Goal: Task Accomplishment & Management: Manage account settings

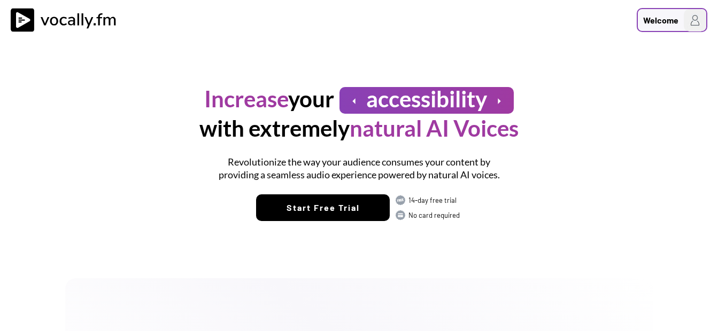
click at [689, 20] on img at bounding box center [695, 20] width 22 height 22
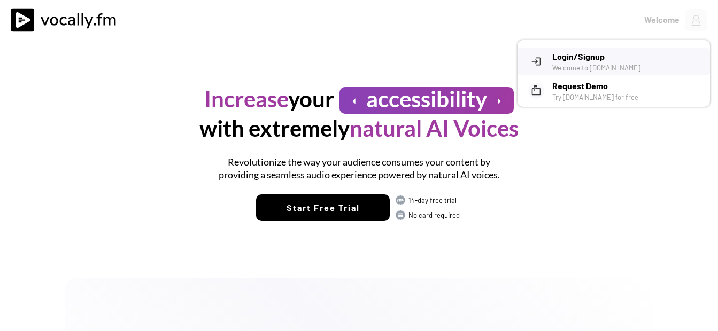
click at [600, 58] on h3 "Login/Signup" at bounding box center [627, 56] width 150 height 13
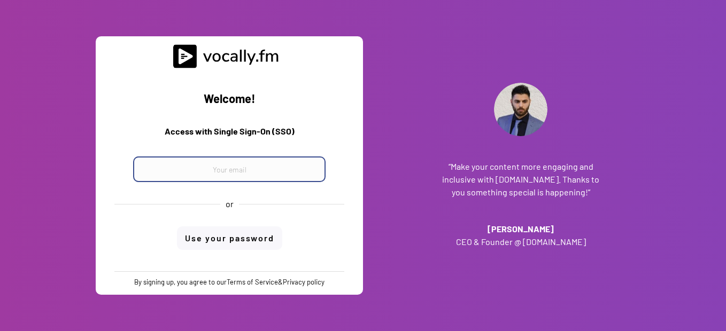
click at [239, 164] on input "email" at bounding box center [229, 170] width 192 height 26
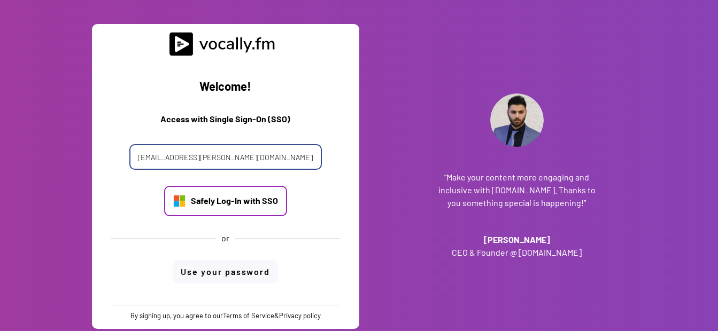
type input "[EMAIL_ADDRESS][PERSON_NAME][DOMAIN_NAME]"
click at [209, 197] on div "Safely Log-In with SSO" at bounding box center [234, 201] width 87 height 12
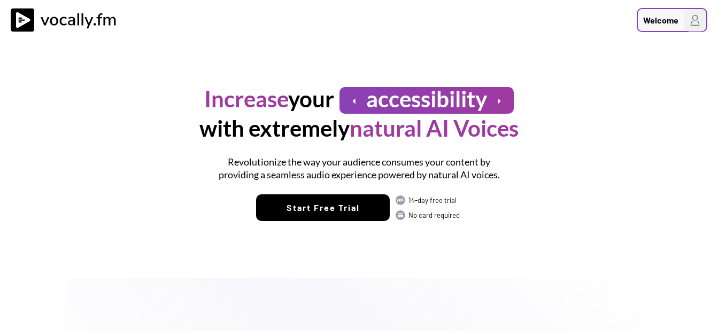
click at [650, 19] on div "Welcome" at bounding box center [660, 20] width 35 height 13
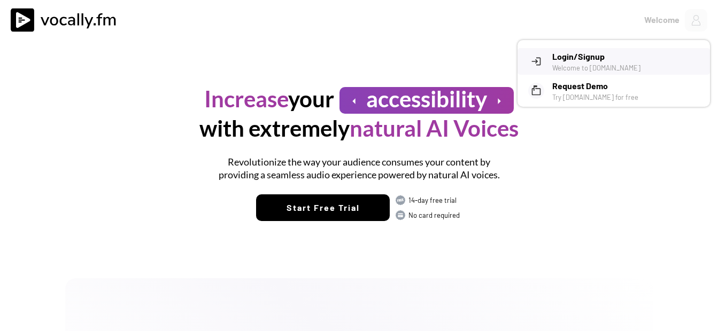
click at [558, 62] on h3 "Login/Signup" at bounding box center [627, 56] width 150 height 13
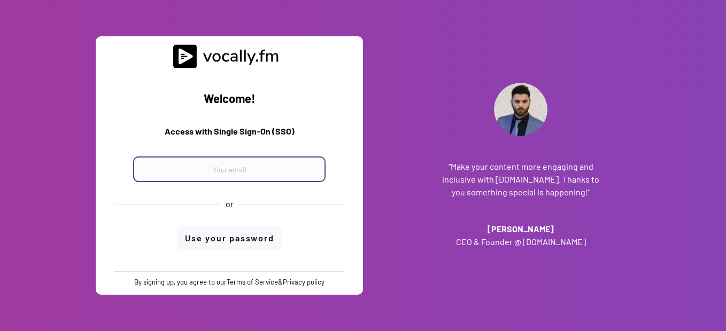
click at [216, 181] on input "email" at bounding box center [229, 170] width 192 height 26
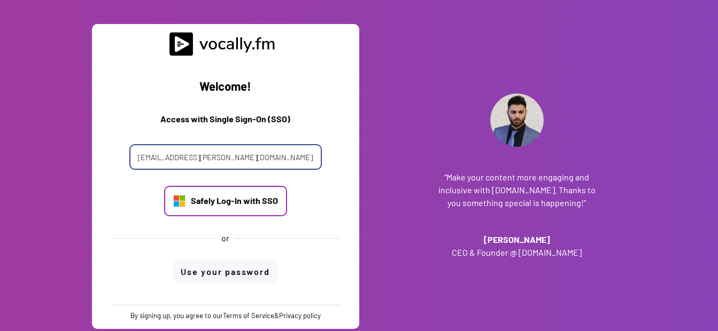
type input "giovanni.pettola@external.eni.com"
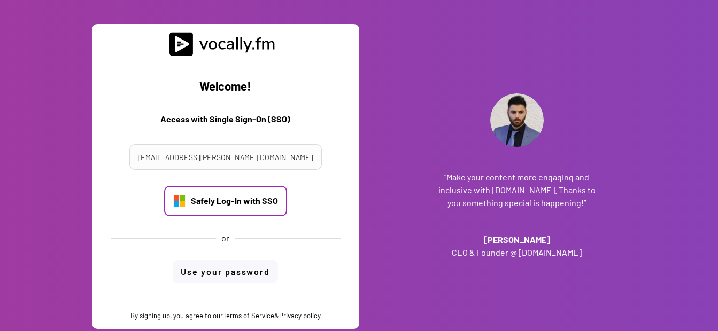
click at [224, 200] on div "Safely Log-In with SSO" at bounding box center [234, 201] width 87 height 12
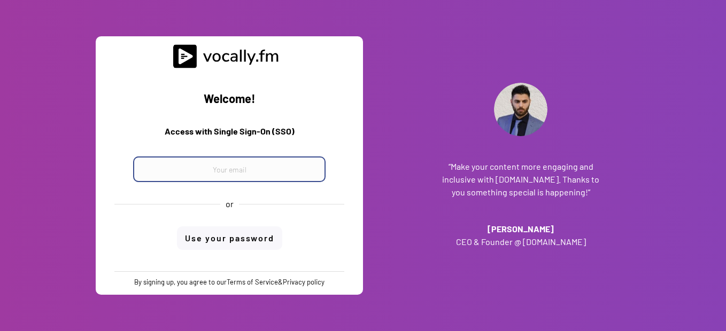
click at [209, 174] on input "email" at bounding box center [229, 170] width 192 height 26
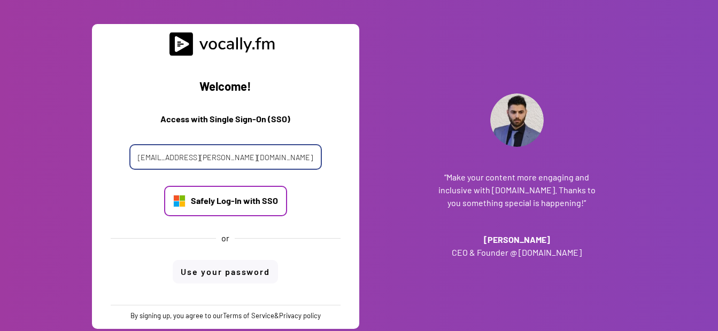
type input "giovanni.pettola@external.eni.com"
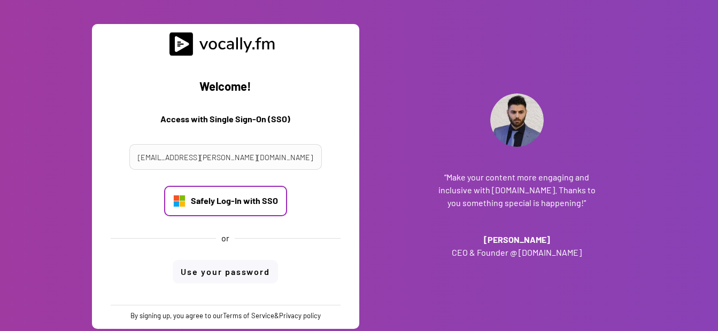
click at [212, 196] on div "Safely Log-In with SSO" at bounding box center [234, 201] width 87 height 12
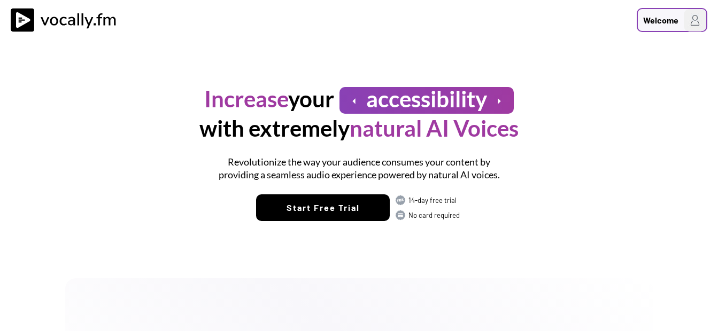
click at [680, 22] on div "Welcome" at bounding box center [672, 20] width 71 height 24
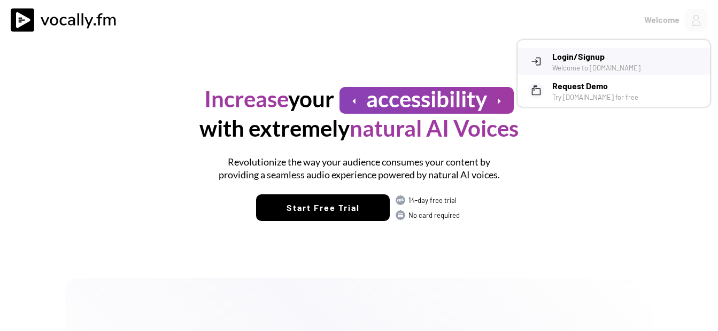
click at [622, 53] on h3 "Login/Signup" at bounding box center [627, 56] width 150 height 13
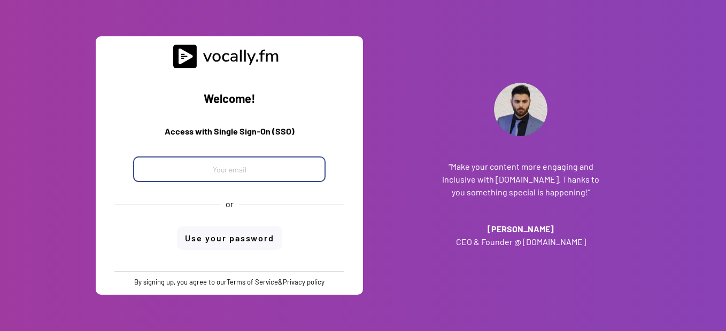
click at [268, 171] on input "email" at bounding box center [229, 170] width 192 height 26
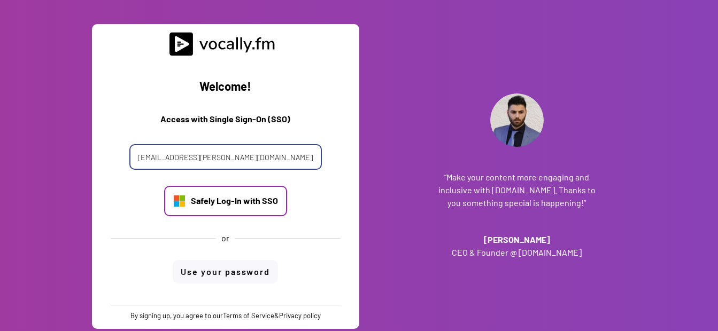
type input "[EMAIL_ADDRESS][PERSON_NAME][DOMAIN_NAME]"
click at [241, 197] on div "Safely Log-In with SSO" at bounding box center [234, 201] width 87 height 12
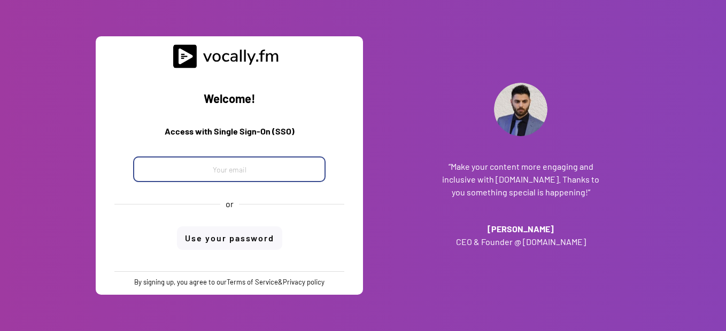
click at [272, 162] on input "email" at bounding box center [229, 170] width 192 height 26
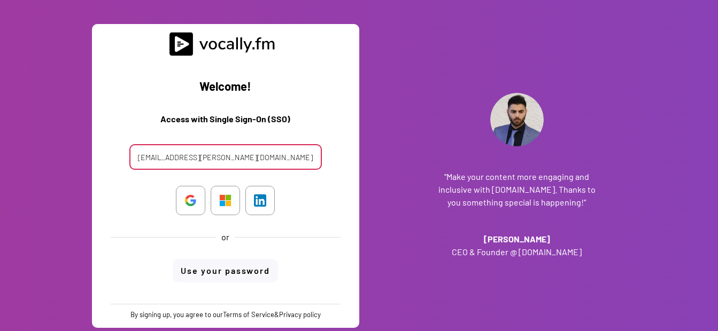
type input "[EMAIL_ADDRESS][PERSON_NAME][DOMAIN_NAME]"
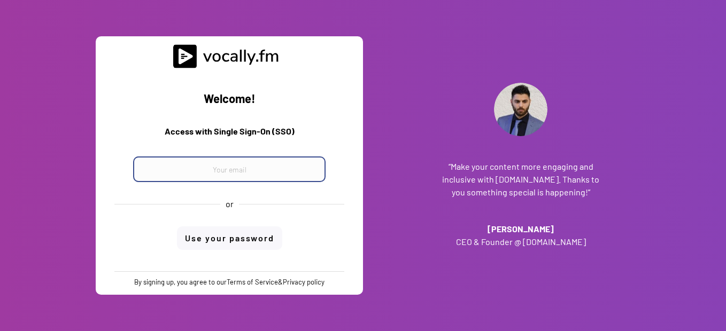
click at [222, 169] on input "email" at bounding box center [229, 170] width 192 height 26
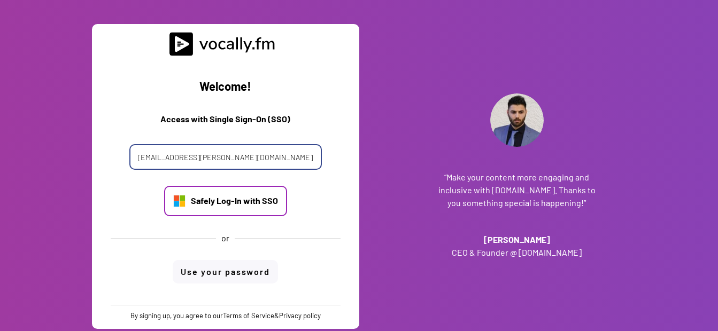
type input "giovanni.pettola@external.eni.com"
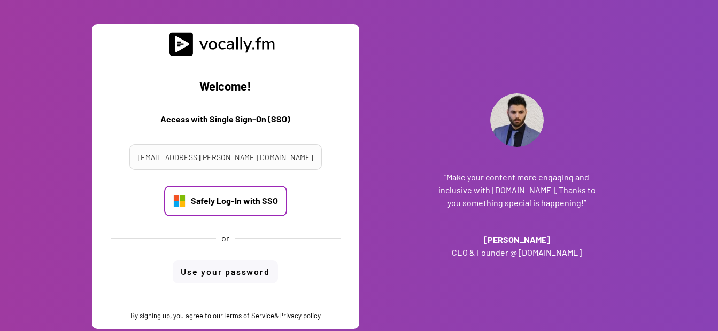
click at [221, 203] on div "Safely Log-In with SSO" at bounding box center [234, 201] width 87 height 12
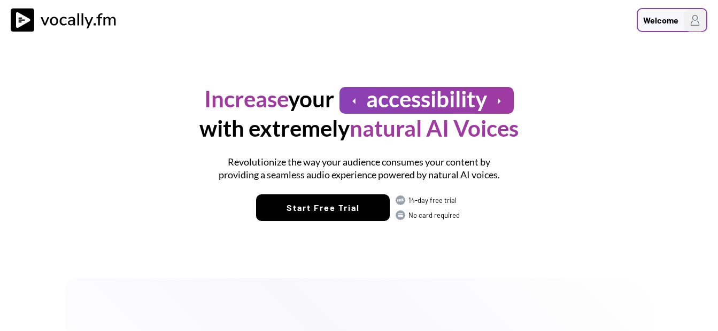
click at [665, 22] on div "Welcome" at bounding box center [660, 20] width 35 height 13
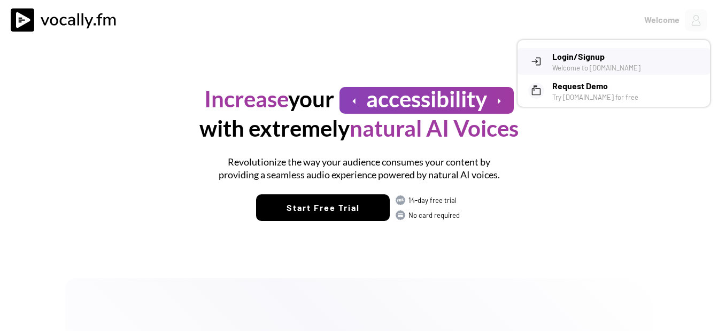
click at [613, 56] on h3 "Login/Signup" at bounding box center [627, 56] width 150 height 13
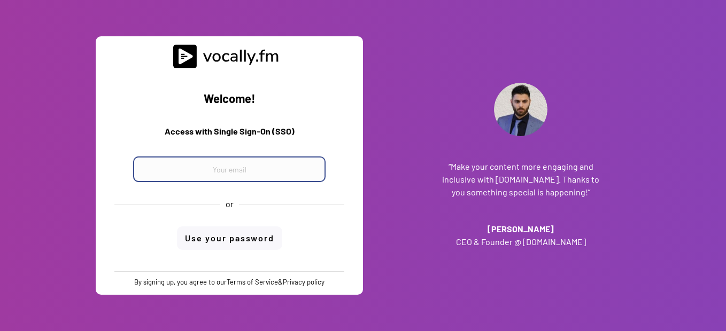
click at [257, 162] on input "email" at bounding box center [229, 170] width 192 height 26
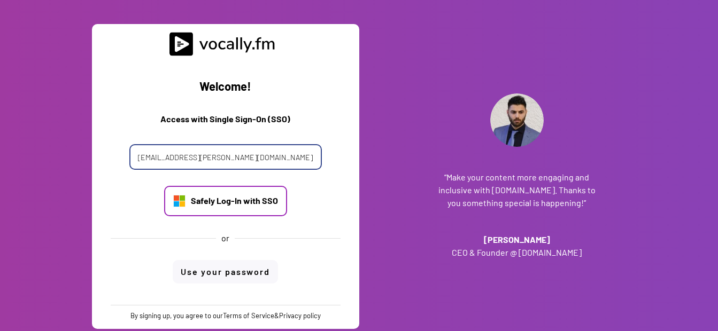
type input "giovanni.pettola@external.eni.com"
click at [226, 209] on div "Safely Log-In with SSO" at bounding box center [225, 201] width 123 height 30
